Goal: Find specific page/section: Find specific page/section

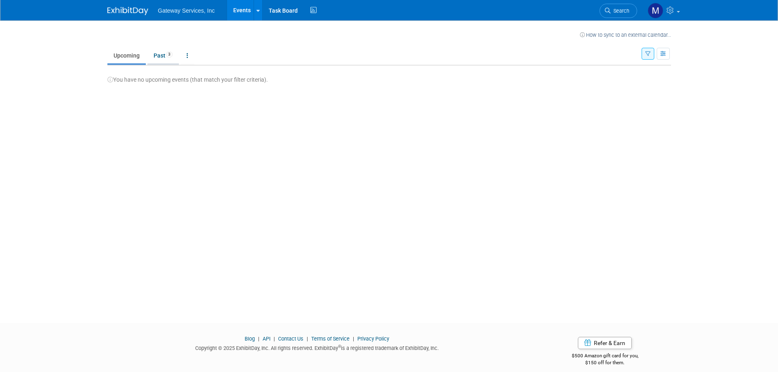
click at [159, 57] on link "Past 3" at bounding box center [162, 56] width 31 height 16
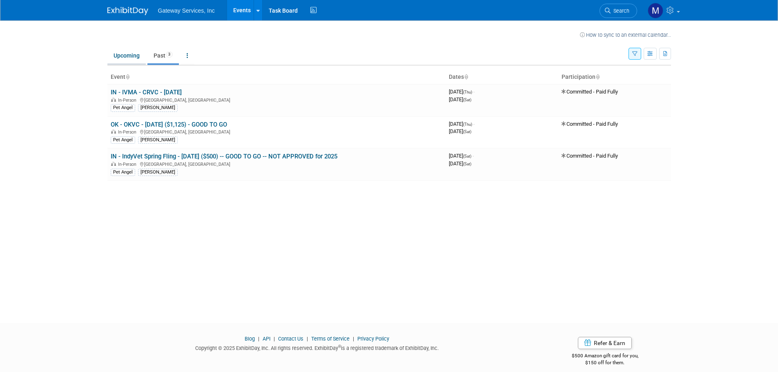
click at [123, 60] on link "Upcoming" at bounding box center [126, 56] width 38 height 16
